Goal: Task Accomplishment & Management: Manage account settings

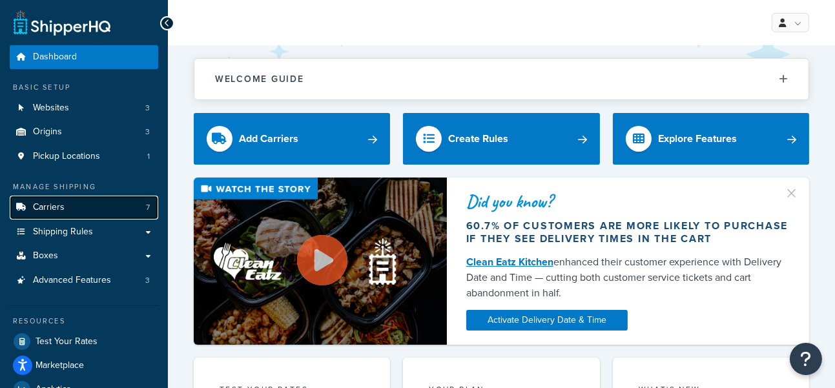
click at [121, 211] on link "Carriers 7" at bounding box center [84, 208] width 149 height 24
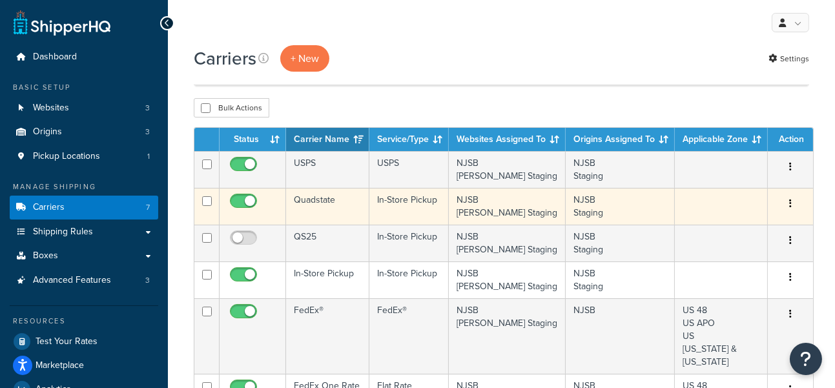
scroll to position [72, 0]
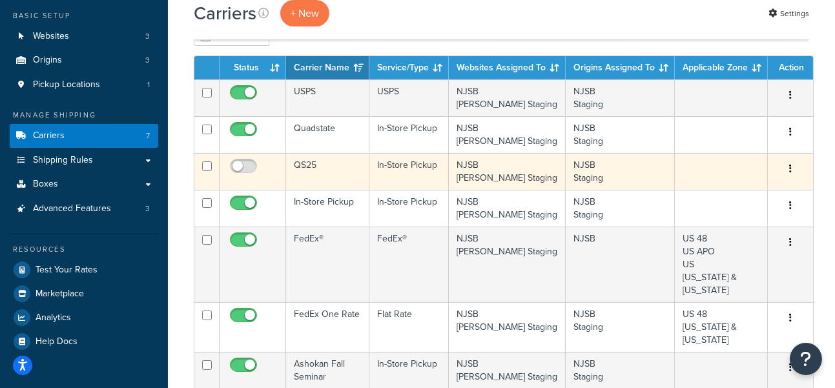
drag, startPoint x: 262, startPoint y: 340, endPoint x: 268, endPoint y: 159, distance: 181.0
click at [268, 159] on tbody "USPS USPS [GEOGRAPHIC_DATA] [PERSON_NAME] Staging [GEOGRAPHIC_DATA] Staging Edi…" at bounding box center [503, 233] width 619 height 309
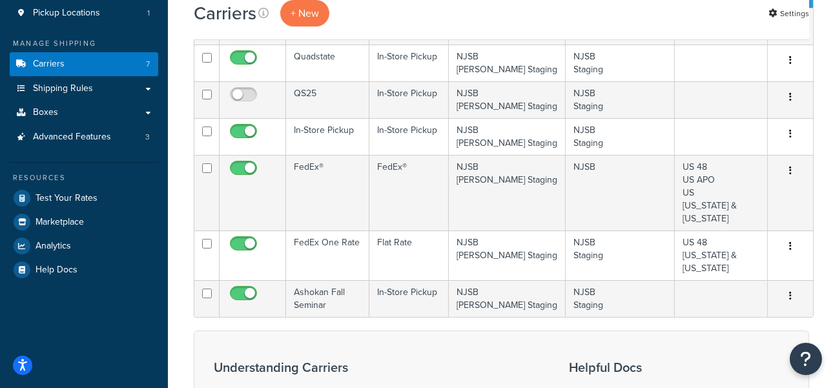
scroll to position [0, 0]
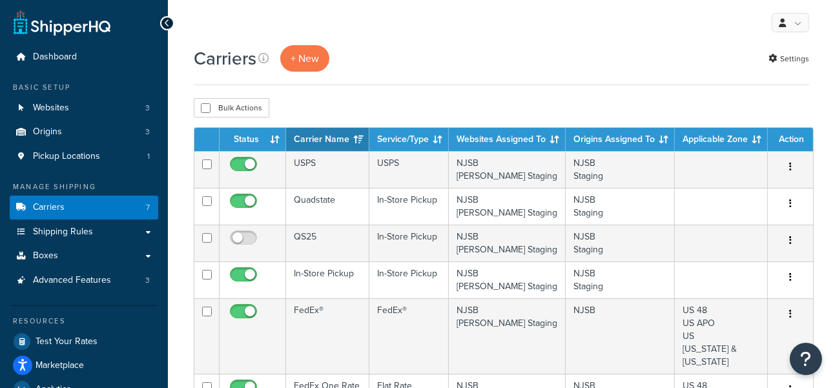
click at [276, 140] on th "Status" at bounding box center [253, 139] width 67 height 23
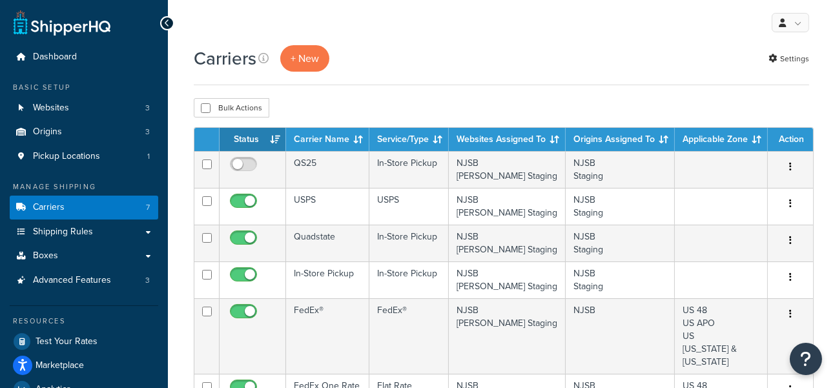
click at [276, 140] on th "Status" at bounding box center [253, 139] width 67 height 23
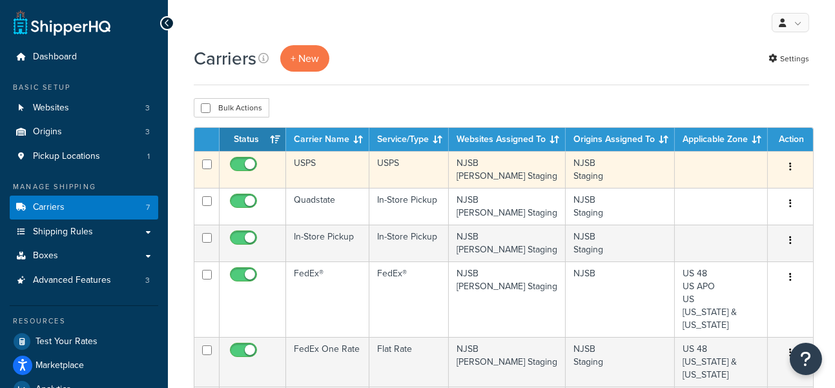
scroll to position [72, 0]
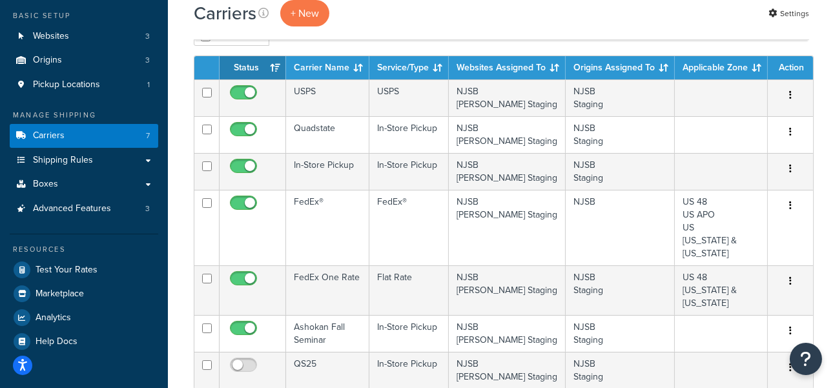
click at [439, 67] on th "Service/Type" at bounding box center [408, 67] width 79 height 23
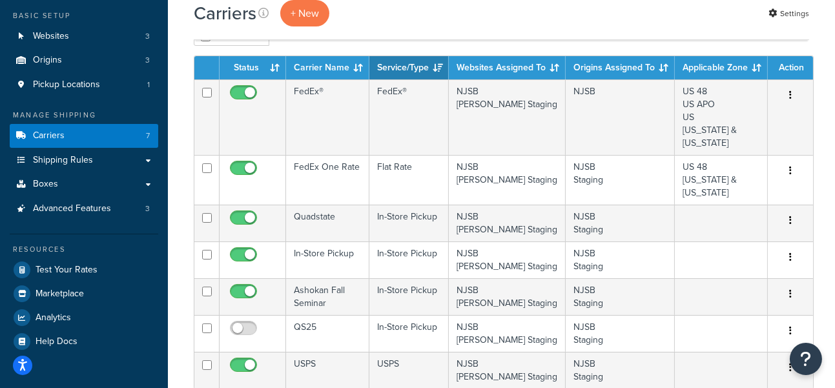
click at [439, 67] on th "Service/Type" at bounding box center [408, 67] width 79 height 23
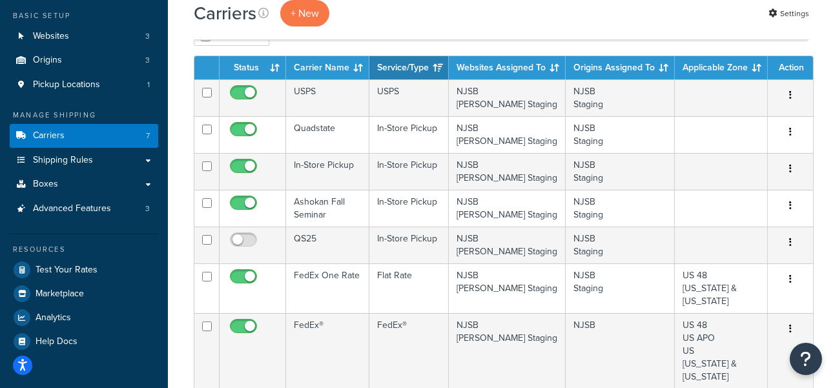
click at [439, 67] on th "Service/Type" at bounding box center [408, 67] width 79 height 23
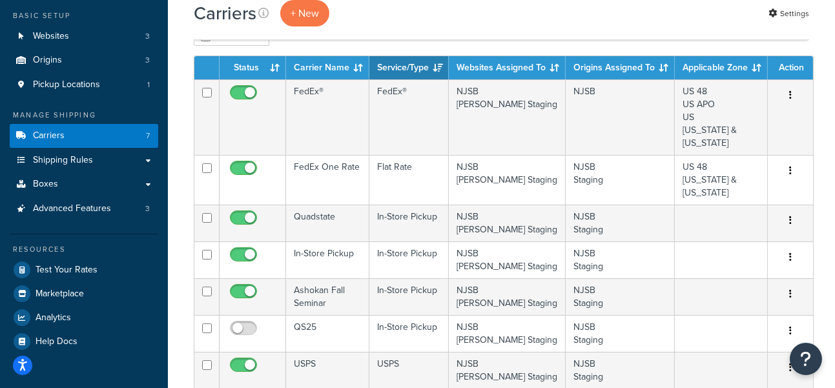
click at [439, 67] on th "Service/Type" at bounding box center [408, 67] width 79 height 23
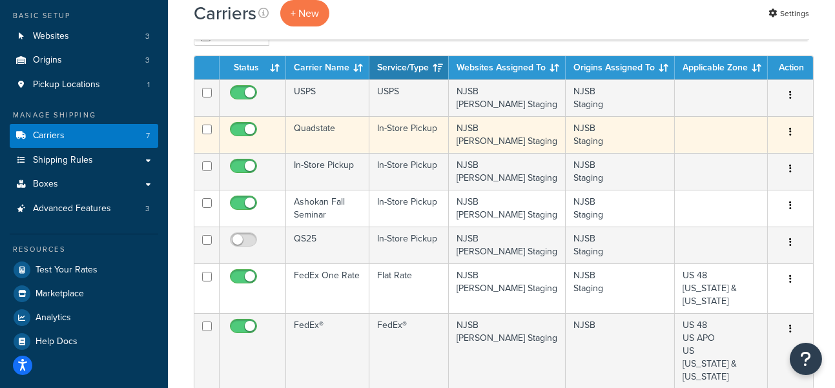
drag, startPoint x: 789, startPoint y: 168, endPoint x: 791, endPoint y: 135, distance: 33.0
click at [791, 135] on tbody "USPS USPS NJSB Pete Staging NJSB Staging Edit Duplicate Delete Quadstate In-Sto…" at bounding box center [503, 233] width 619 height 309
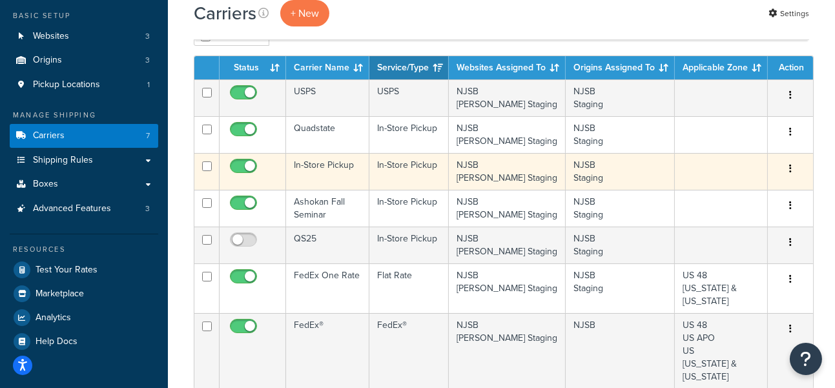
click at [785, 174] on button "button" at bounding box center [790, 169] width 18 height 21
click at [789, 167] on icon "button" at bounding box center [790, 168] width 3 height 9
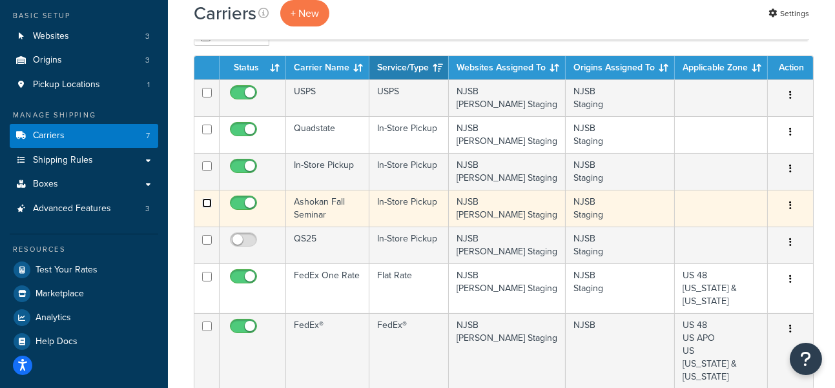
click at [207, 201] on input "checkbox" at bounding box center [207, 203] width 10 height 10
checkbox input "false"
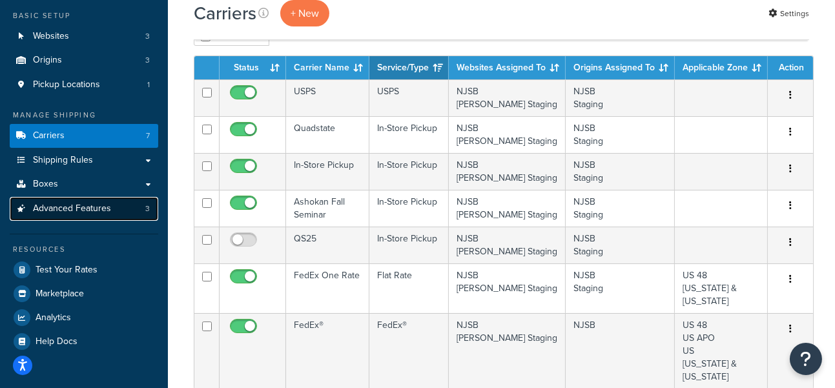
click at [143, 207] on link "Advanced Features 3" at bounding box center [84, 209] width 149 height 24
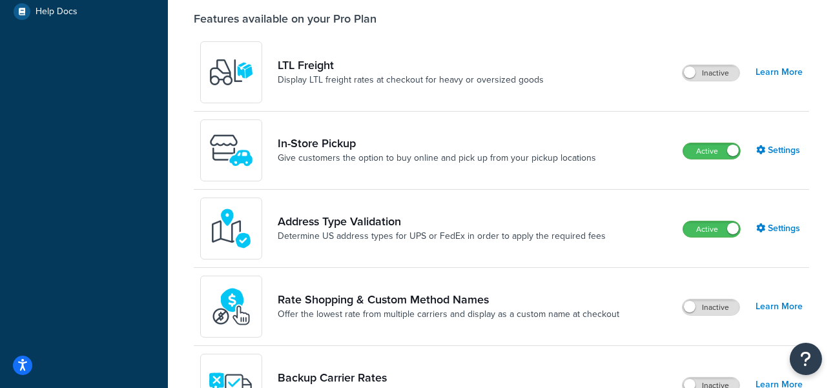
scroll to position [114, 0]
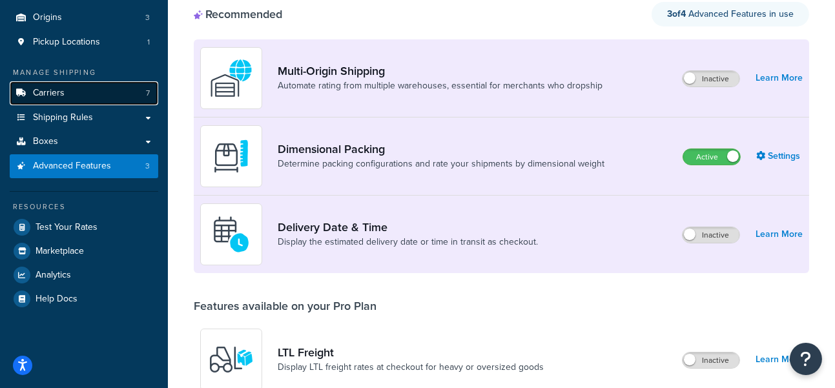
click at [59, 94] on span "Carriers" at bounding box center [49, 93] width 32 height 11
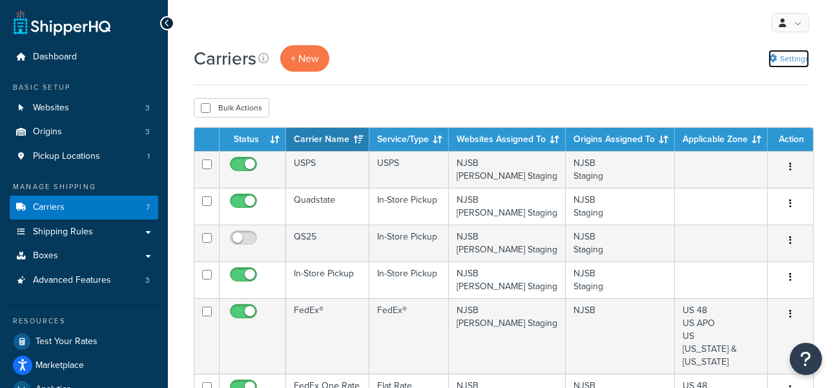
click at [800, 63] on link "Settings" at bounding box center [789, 59] width 41 height 18
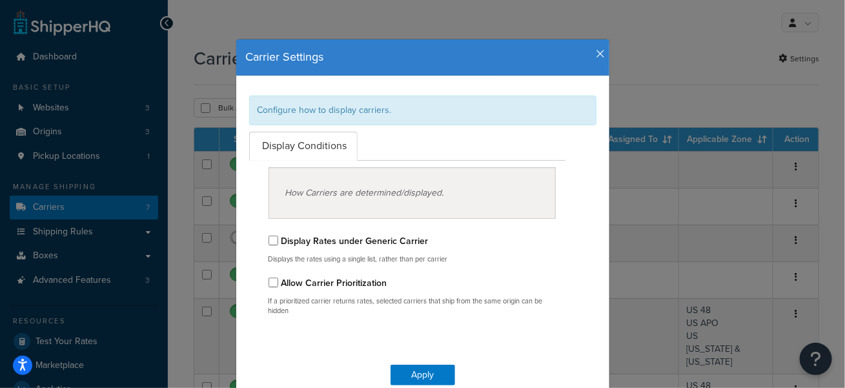
click at [597, 59] on icon "button" at bounding box center [601, 54] width 9 height 12
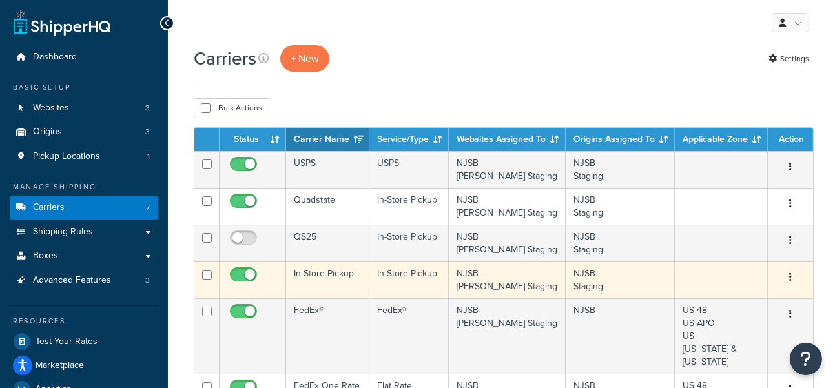
scroll to position [72, 0]
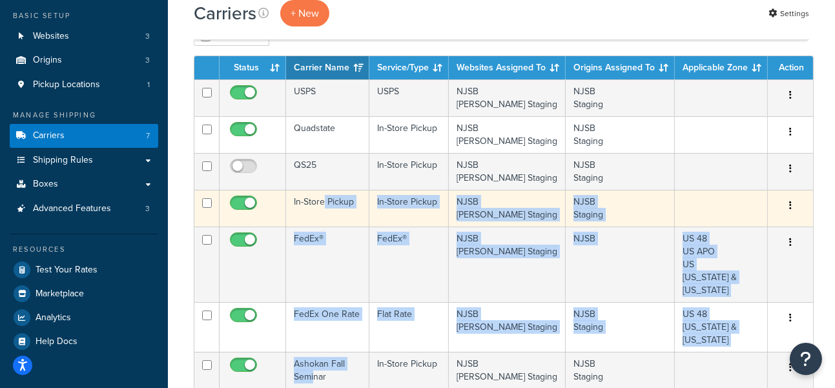
drag, startPoint x: 312, startPoint y: 348, endPoint x: 319, endPoint y: 223, distance: 124.9
click at [322, 223] on tbody "USPS USPS [GEOGRAPHIC_DATA] [PERSON_NAME] Staging [GEOGRAPHIC_DATA] Staging Edi…" at bounding box center [503, 233] width 619 height 309
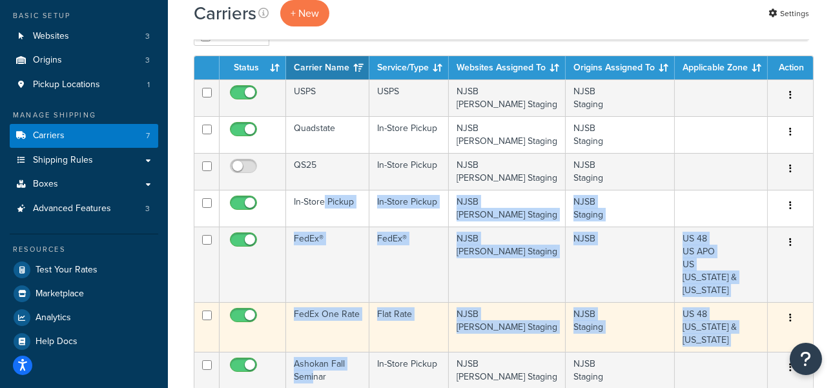
scroll to position [287, 0]
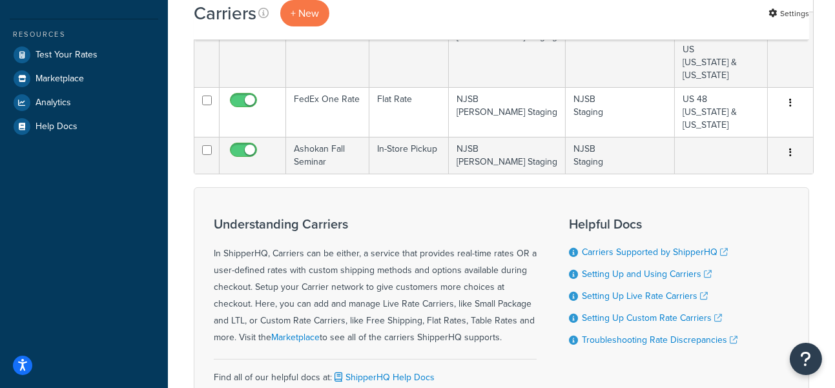
click at [386, 187] on div "Understanding Carriers In ShipperHQ, Carriers can be either, a service that pro…" at bounding box center [501, 306] width 615 height 238
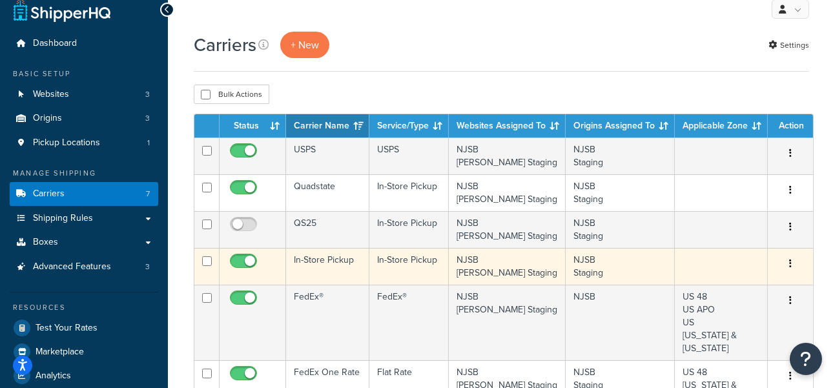
scroll to position [0, 0]
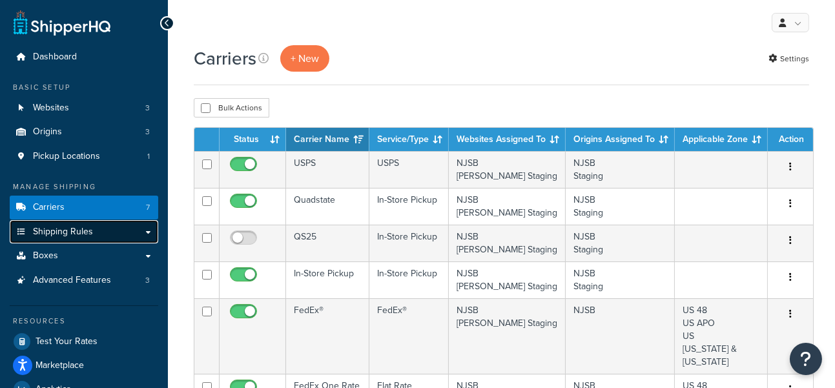
click at [141, 231] on link "Shipping Rules" at bounding box center [84, 232] width 149 height 24
click at [145, 232] on link "Shipping Rules" at bounding box center [84, 232] width 149 height 24
click at [148, 233] on link "Shipping Rules" at bounding box center [84, 232] width 149 height 24
click at [149, 232] on link "Shipping Rules" at bounding box center [84, 232] width 149 height 24
click at [143, 231] on link "Shipping Rules" at bounding box center [84, 232] width 149 height 24
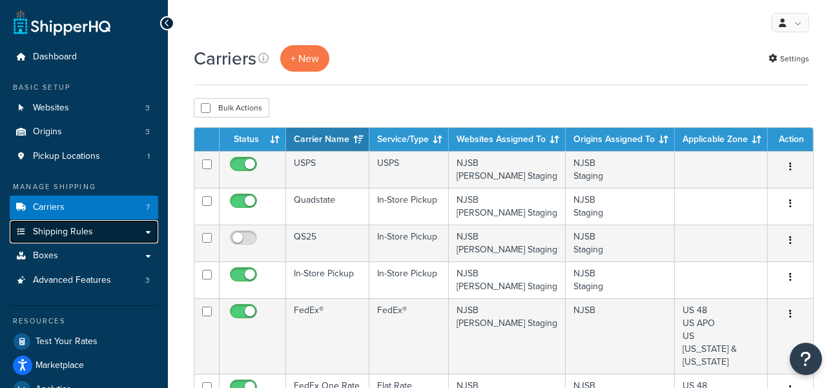
click at [143, 231] on link "Shipping Rules" at bounding box center [84, 232] width 149 height 24
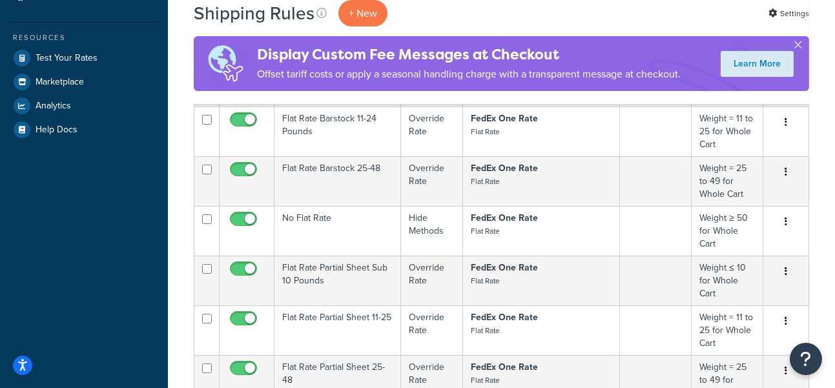
scroll to position [72, 0]
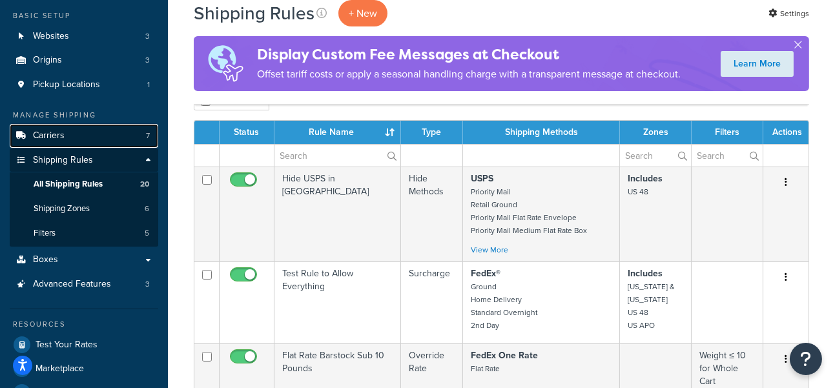
click at [54, 134] on span "Carriers" at bounding box center [49, 135] width 32 height 11
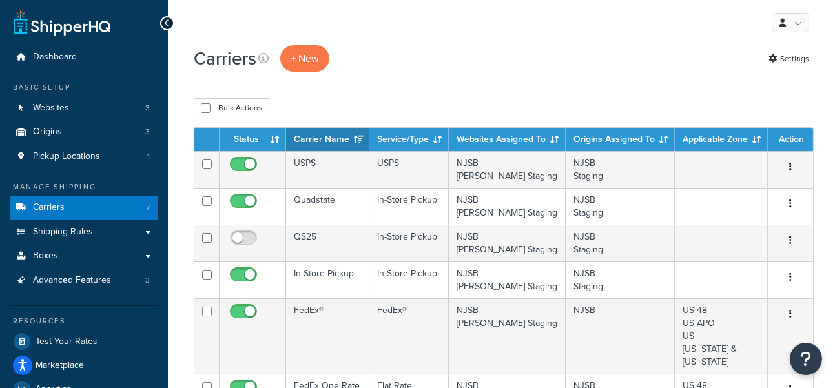
click at [275, 136] on th "Status" at bounding box center [253, 139] width 67 height 23
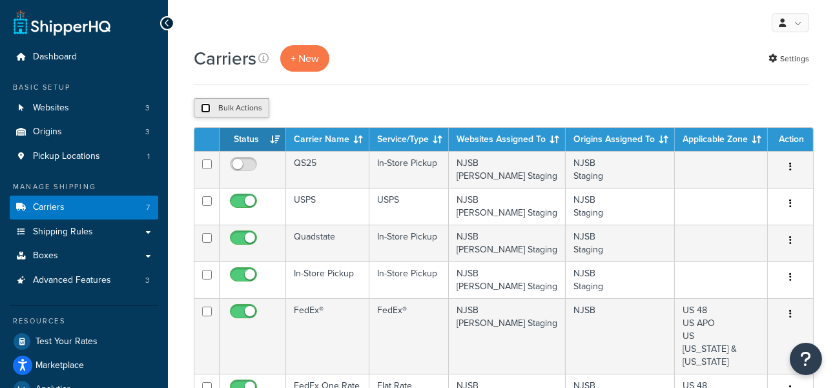
click at [205, 109] on input "checkbox" at bounding box center [206, 108] width 10 height 10
checkbox input "true"
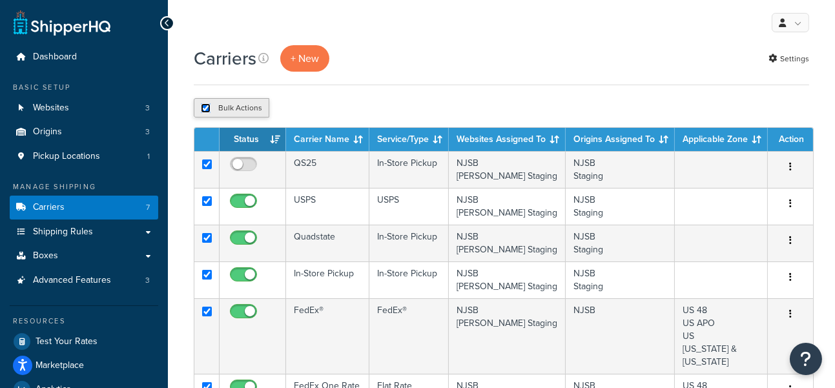
checkbox input "true"
click at [205, 109] on input "checkbox" at bounding box center [206, 108] width 10 height 10
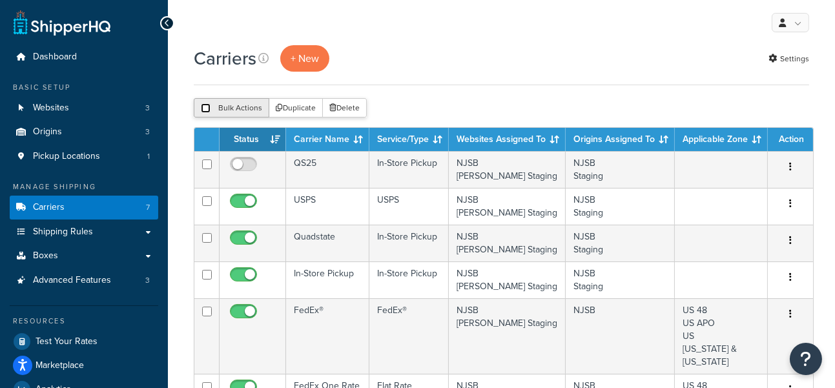
checkbox input "false"
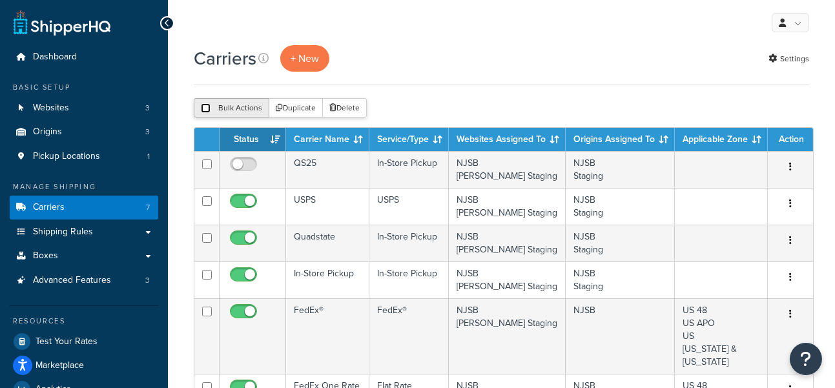
checkbox input "false"
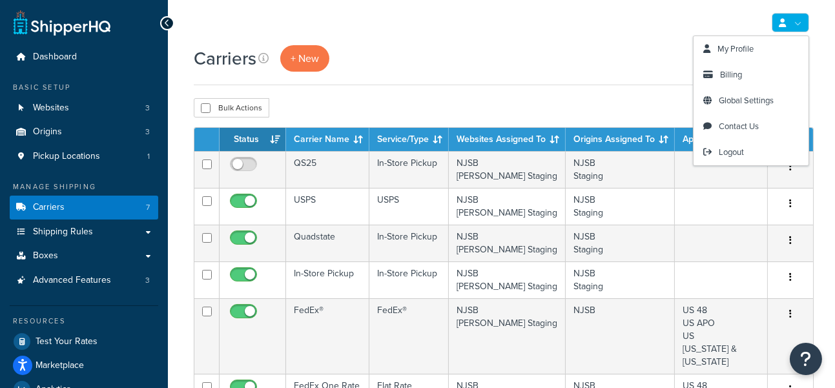
click at [497, 71] on div "Carriers + New Settings" at bounding box center [501, 58] width 615 height 26
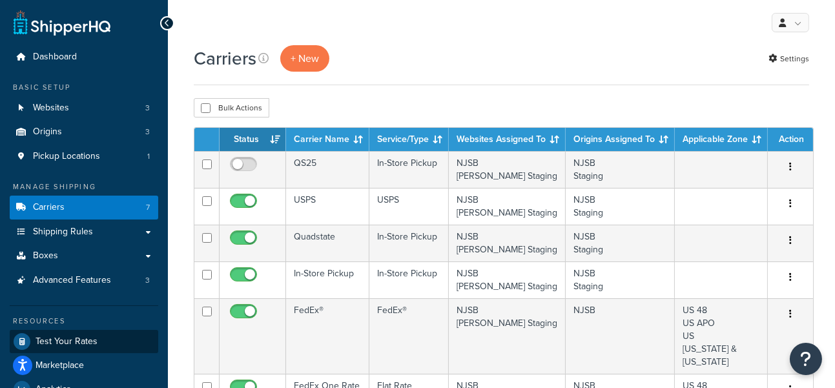
scroll to position [143, 0]
